Goal: Information Seeking & Learning: Learn about a topic

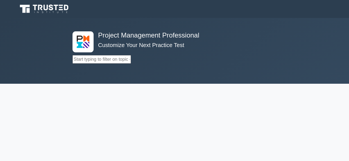
click at [112, 58] on input "text" at bounding box center [101, 59] width 58 height 8
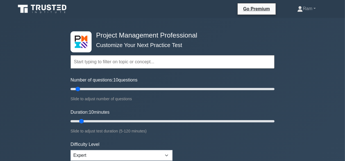
paste input "Manage Project Artifacts"
type input "Manage Project Artifacts"
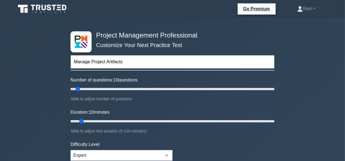
drag, startPoint x: 92, startPoint y: 63, endPoint x: 67, endPoint y: 62, distance: 24.7
click at [67, 62] on div "Project Management Professional Customize Your Next Practice Test Manage Projec…" at bounding box center [172, 121] width 211 height 207
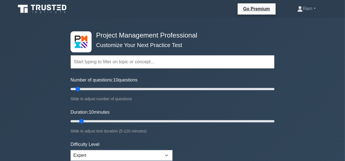
type input "p"
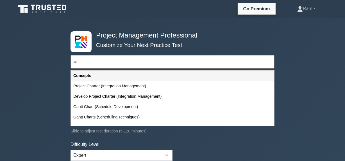
type input "a"
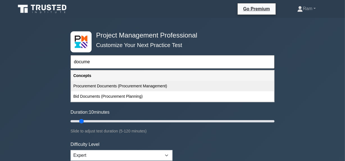
click at [143, 84] on div "Procurement Documents (Procurement Management)" at bounding box center [172, 86] width 203 height 10
type input "Procurement Documents (Procurement Management)"
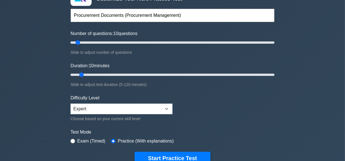
scroll to position [102, 0]
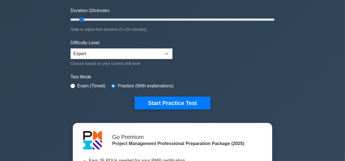
click at [153, 109] on div "Project Management Professional Customize Your Next Practice Test Procurement D…" at bounding box center [172, 19] width 211 height 207
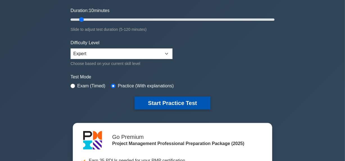
click at [154, 106] on button "Start Practice Test" at bounding box center [173, 103] width 76 height 13
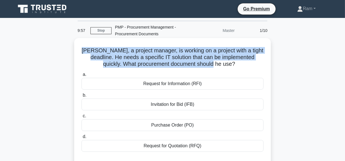
drag, startPoint x: 83, startPoint y: 51, endPoint x: 225, endPoint y: 68, distance: 143.4
click at [225, 68] on h5 "Adam, a project manager, is working on a project with a tight deadline. He need…" at bounding box center [172, 57] width 183 height 21
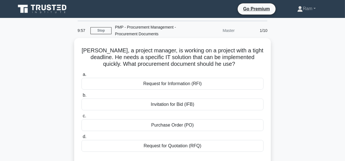
click at [224, 69] on div "Adam, a project manager, is working on a project with a tight deadline. He need…" at bounding box center [172, 103] width 192 height 126
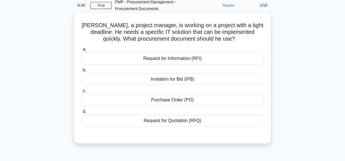
click at [203, 99] on div "Purchase Order (PO)" at bounding box center [172, 100] width 182 height 12
click at [81, 93] on input "c. Purchase Order (PO)" at bounding box center [81, 91] width 0 height 4
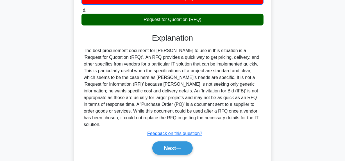
scroll to position [127, 0]
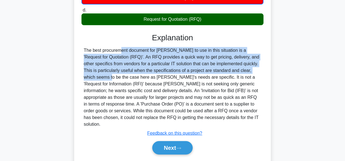
drag, startPoint x: 84, startPoint y: 51, endPoint x: 250, endPoint y: 70, distance: 166.8
click at [252, 70] on div "The best procurement document for Adam to use in this situation is a 'Request f…" at bounding box center [172, 87] width 177 height 81
